Goal: Check status: Check status

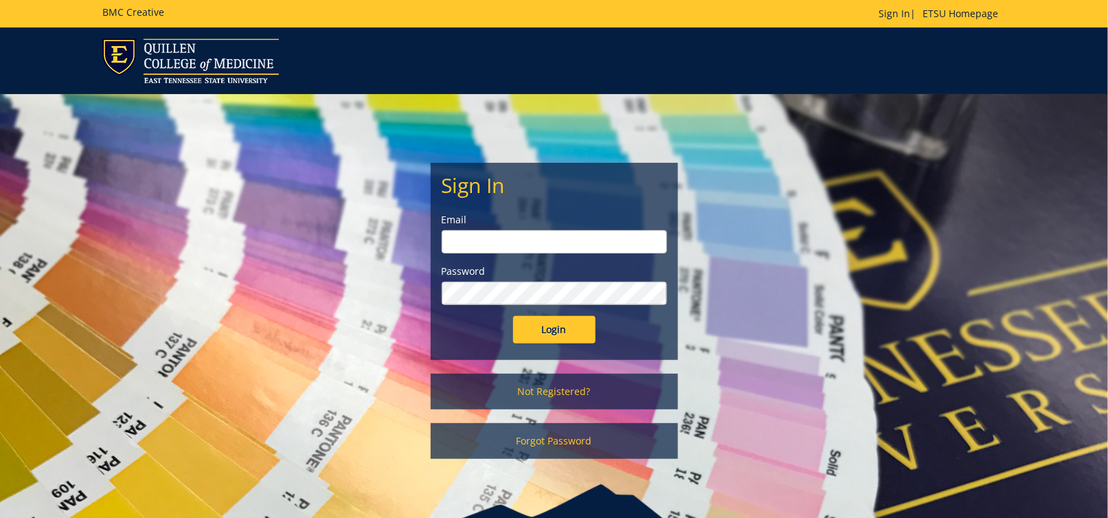
click at [587, 241] on input "email" at bounding box center [554, 241] width 225 height 23
type input "[EMAIL_ADDRESS][DOMAIN_NAME]"
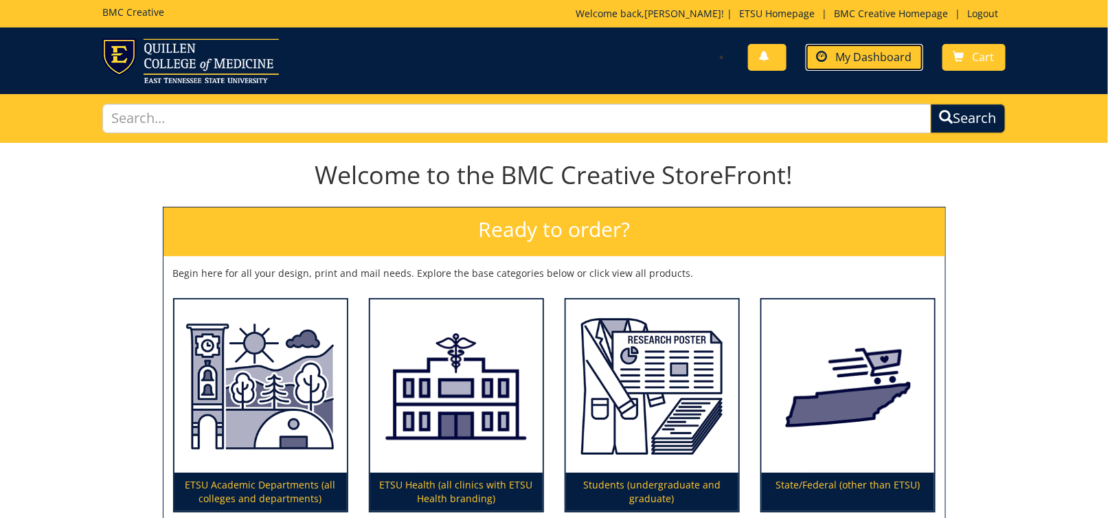
click at [861, 67] on link "My Dashboard" at bounding box center [864, 57] width 117 height 27
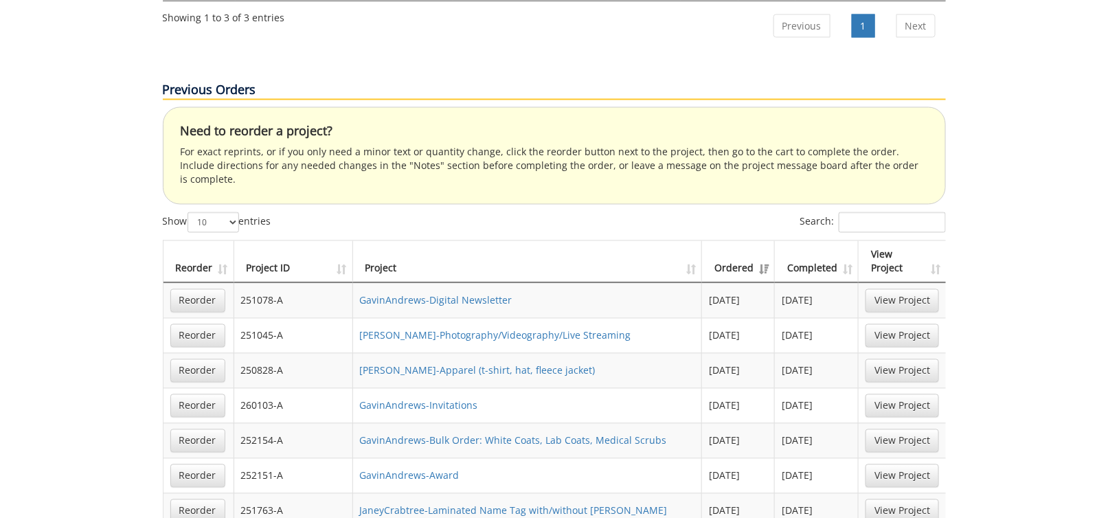
scroll to position [1442, 0]
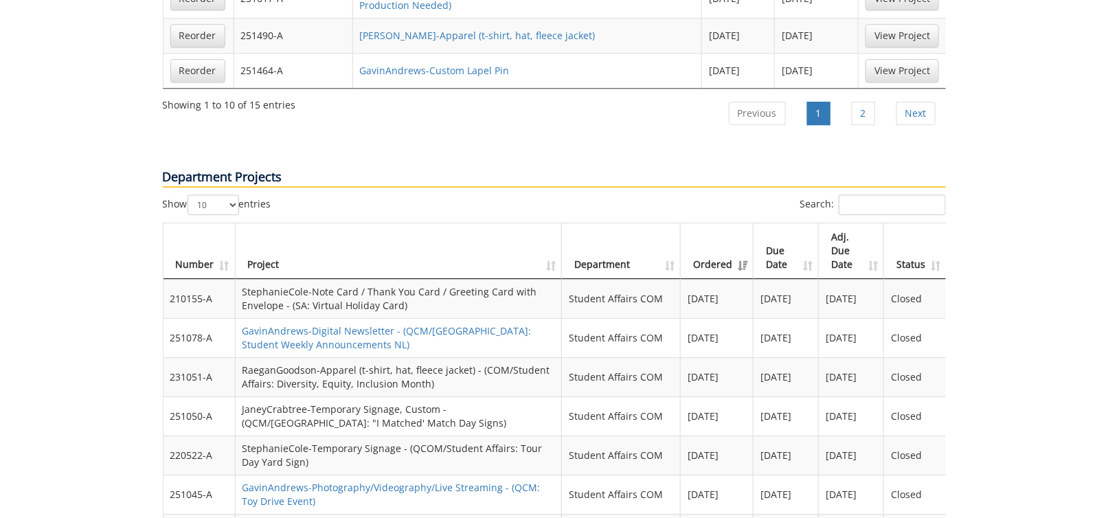
click at [735, 223] on th "Ordered" at bounding box center [717, 251] width 73 height 56
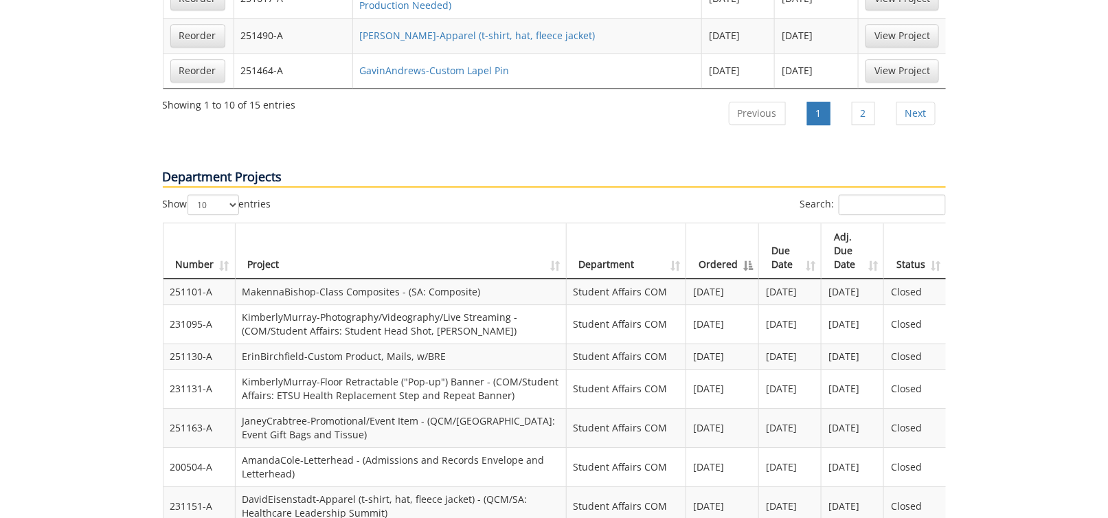
click at [716, 223] on th "Ordered" at bounding box center [722, 251] width 73 height 56
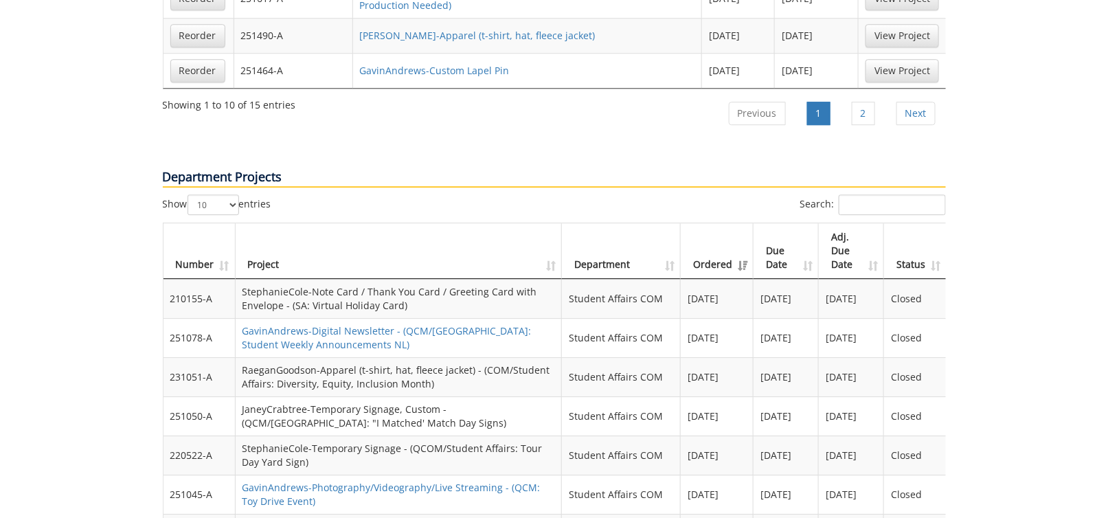
click at [744, 223] on th "Ordered" at bounding box center [717, 251] width 73 height 56
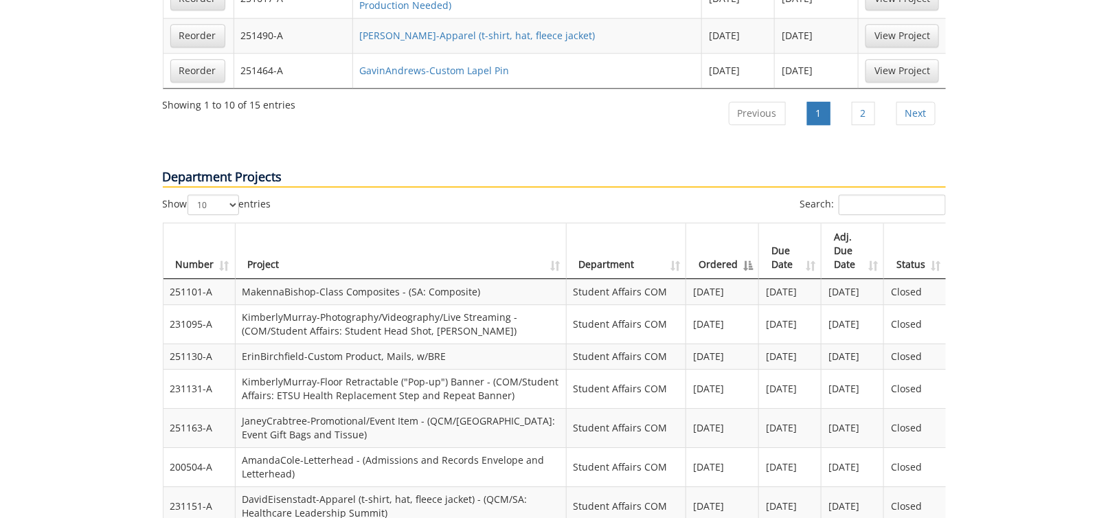
click at [744, 223] on th "Ordered" at bounding box center [722, 251] width 73 height 56
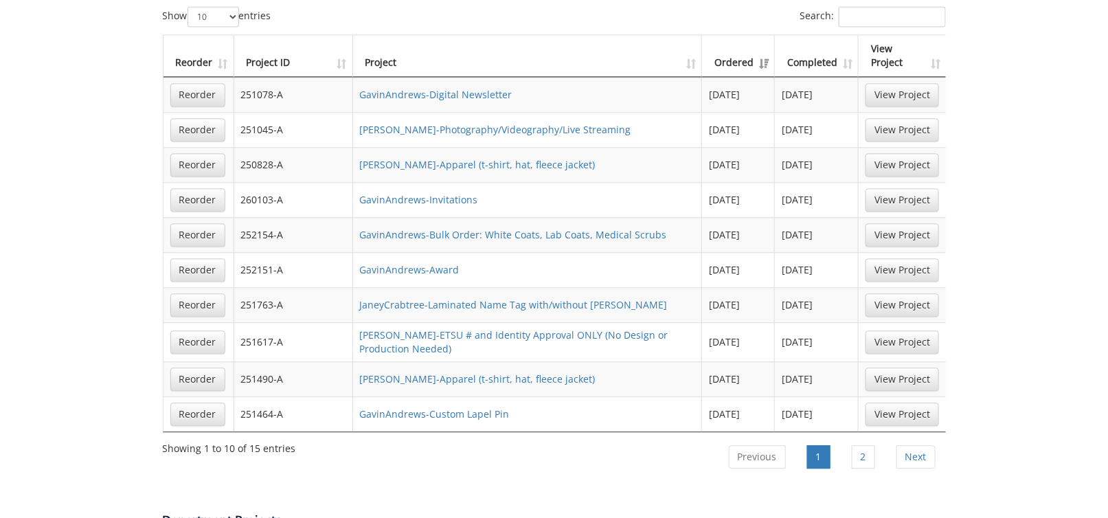
scroll to position [1030, 0]
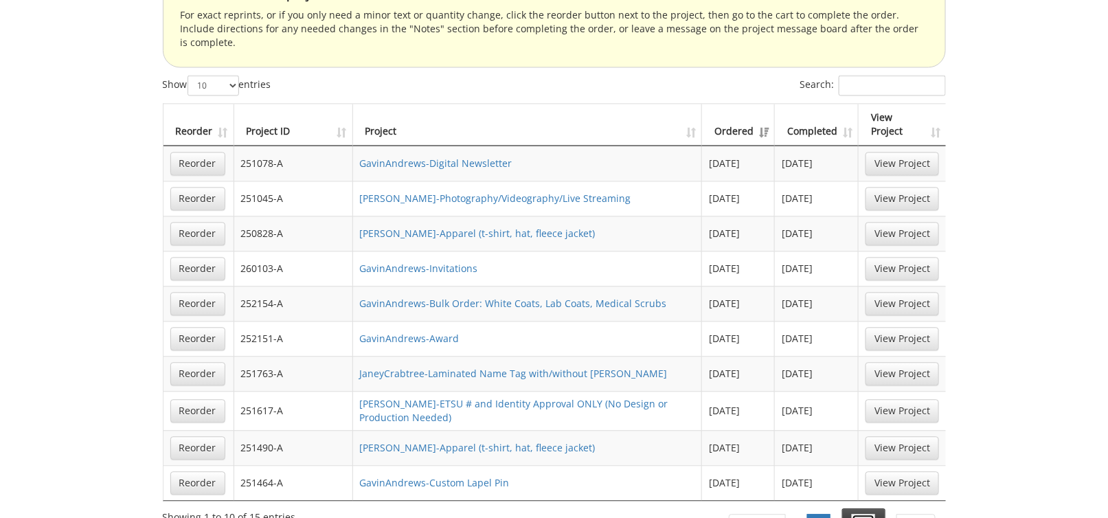
click at [866, 514] on link "2" at bounding box center [863, 525] width 23 height 23
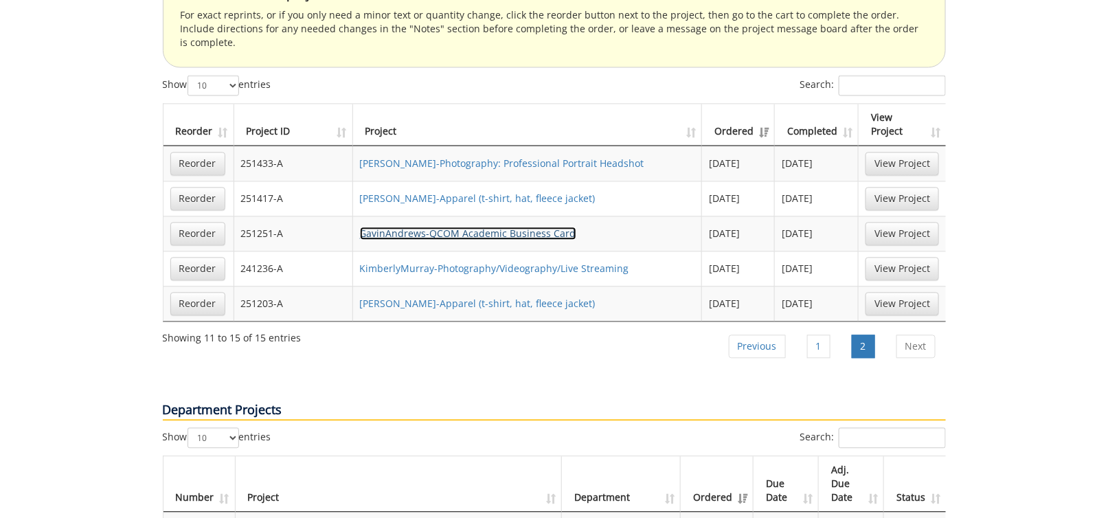
click at [546, 227] on link "GavinAndrews-QCOM Academic Business Card" at bounding box center [468, 233] width 216 height 13
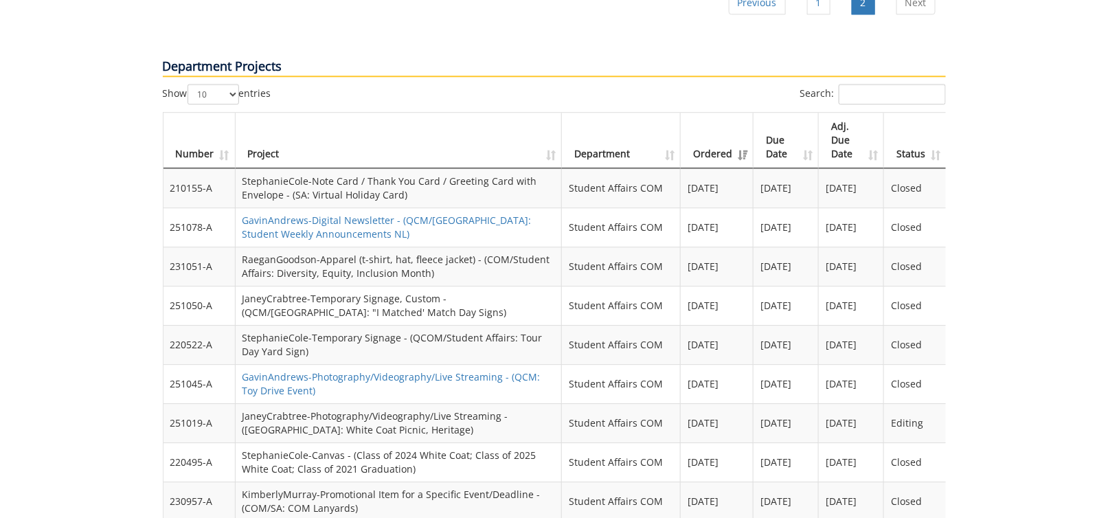
scroll to position [1305, 0]
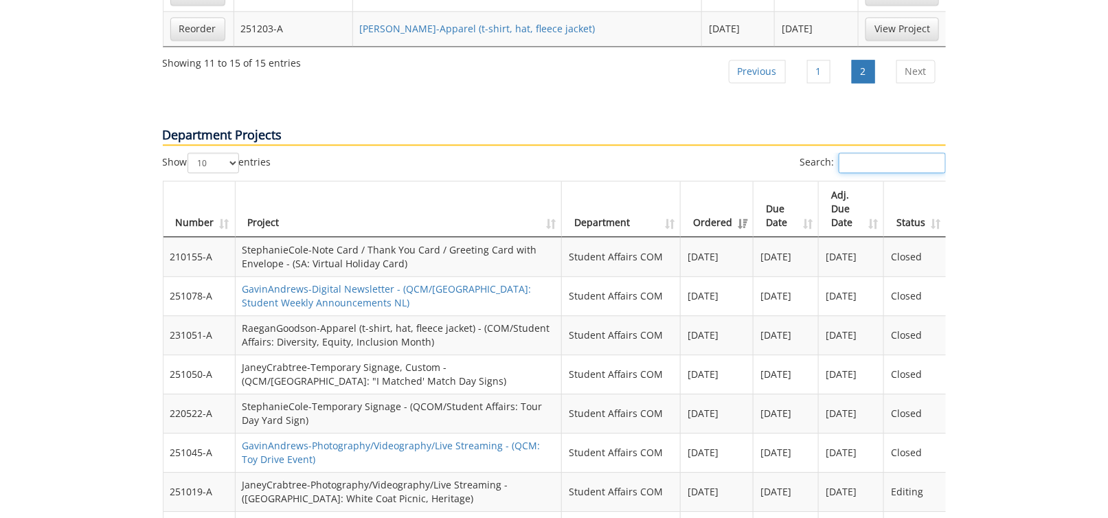
click at [916, 152] on input "Search:" at bounding box center [892, 162] width 107 height 21
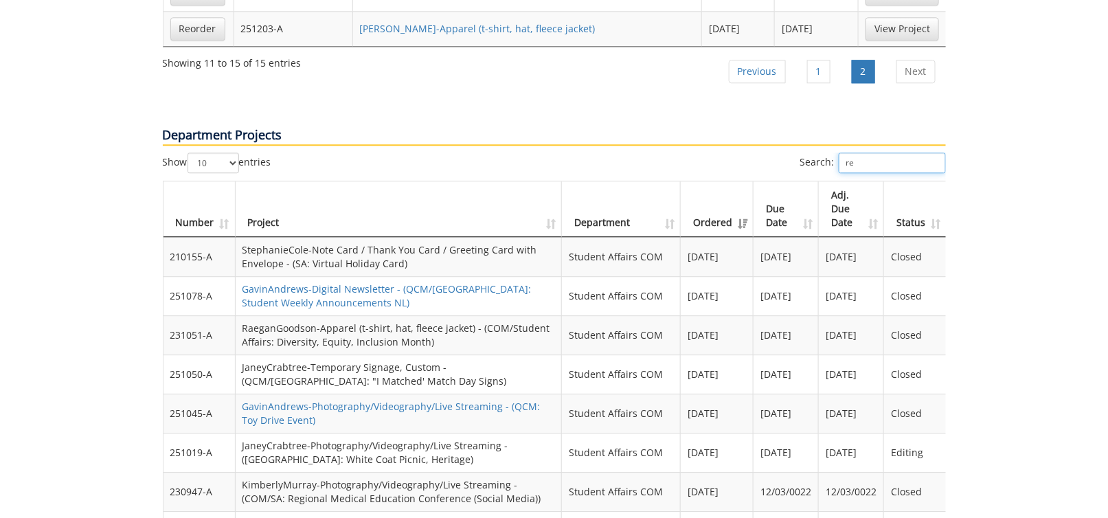
type input "r"
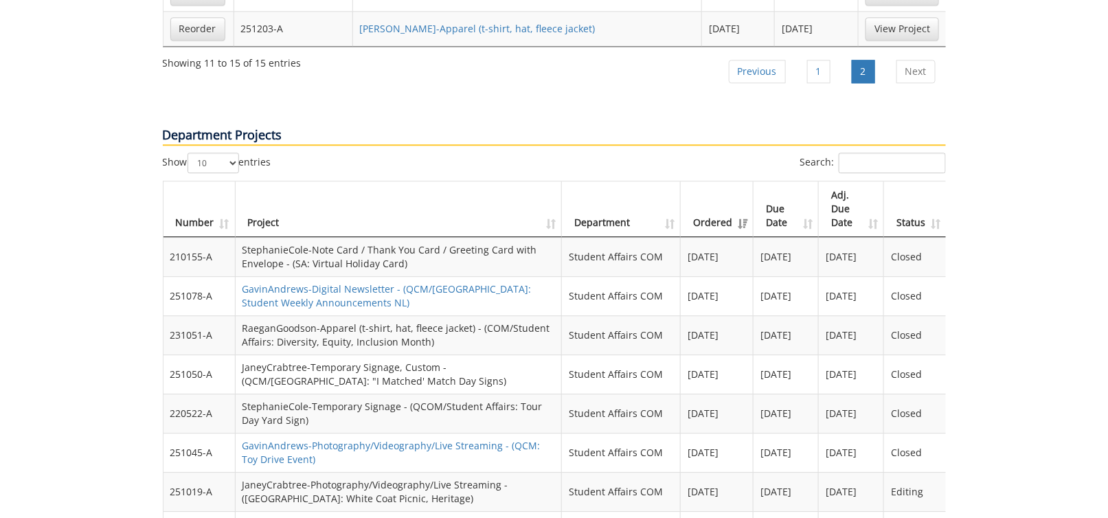
click at [808, 181] on th "Due Date" at bounding box center [785, 209] width 65 height 56
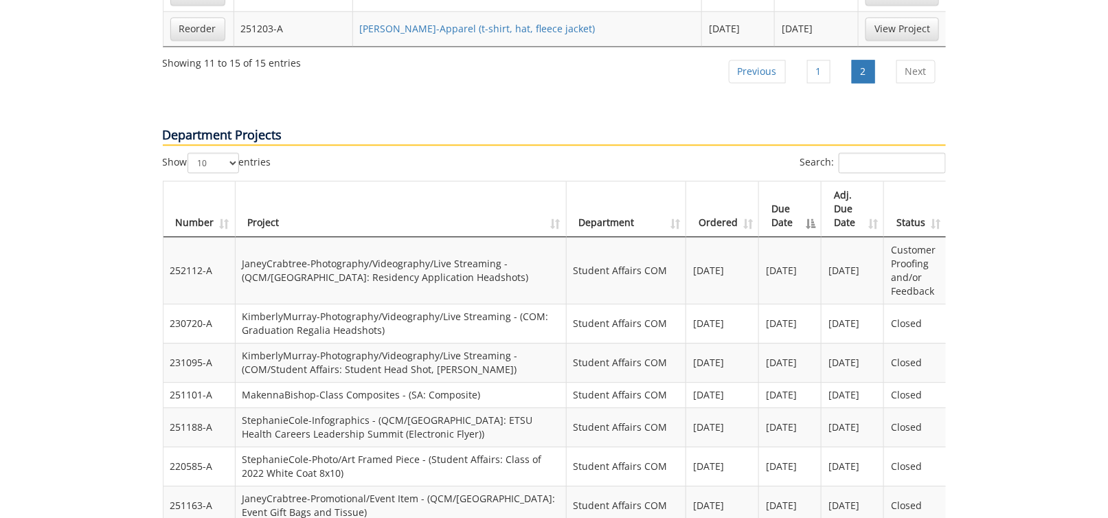
click at [808, 181] on th "Due Date" at bounding box center [790, 209] width 62 height 56
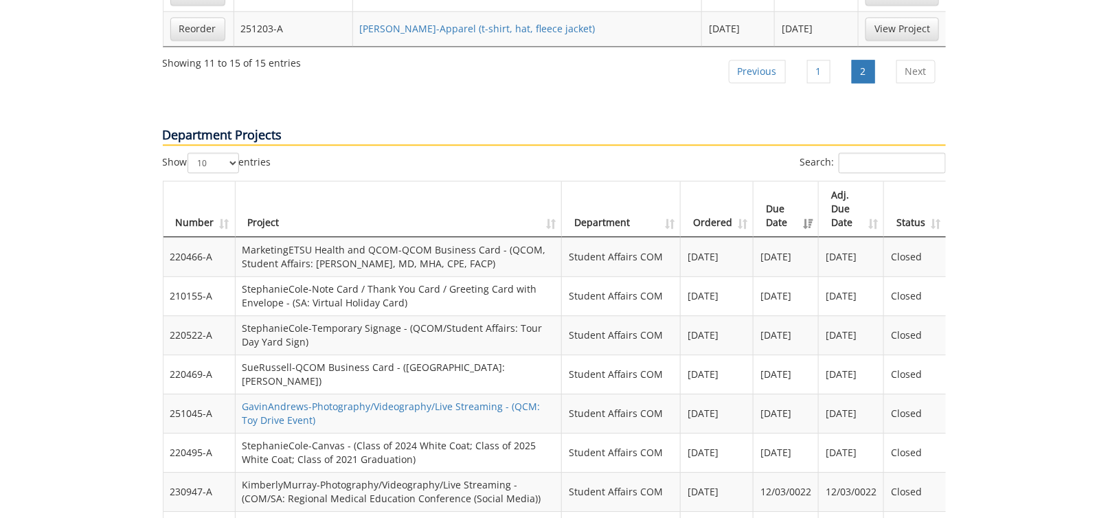
click at [808, 181] on th "Due Date" at bounding box center [785, 209] width 65 height 56
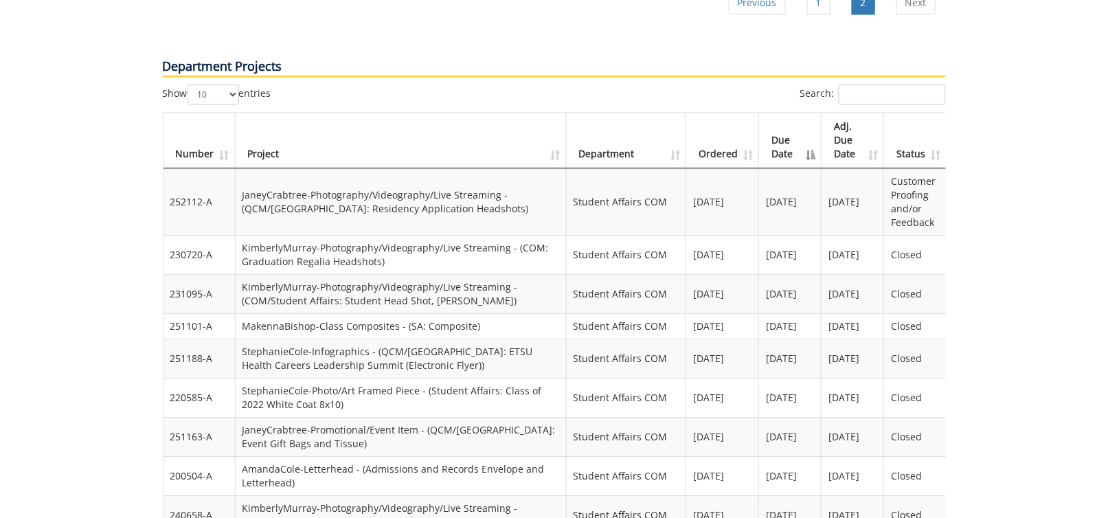
scroll to position [1442, 0]
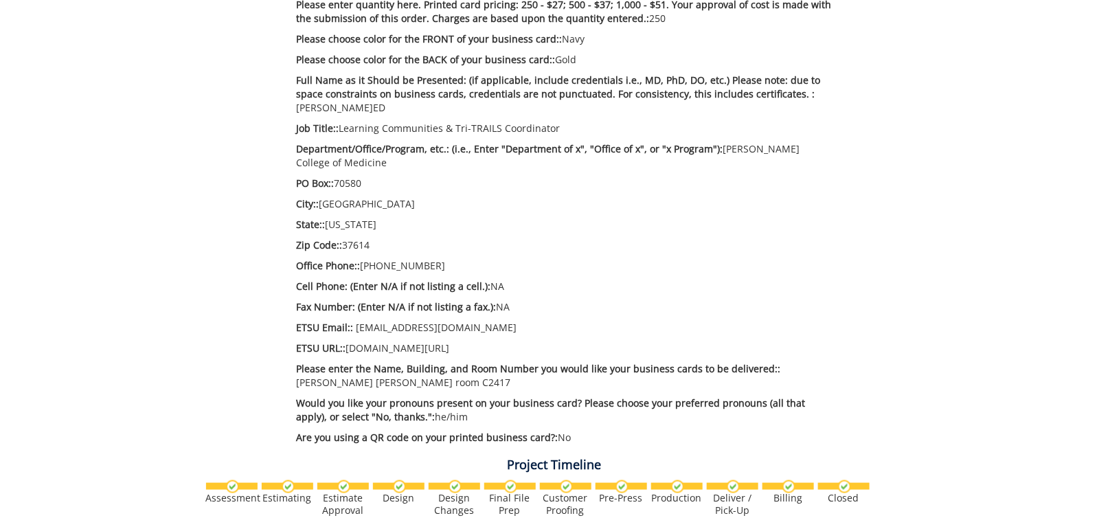
scroll to position [687, 0]
